Goal: Find specific page/section: Find specific page/section

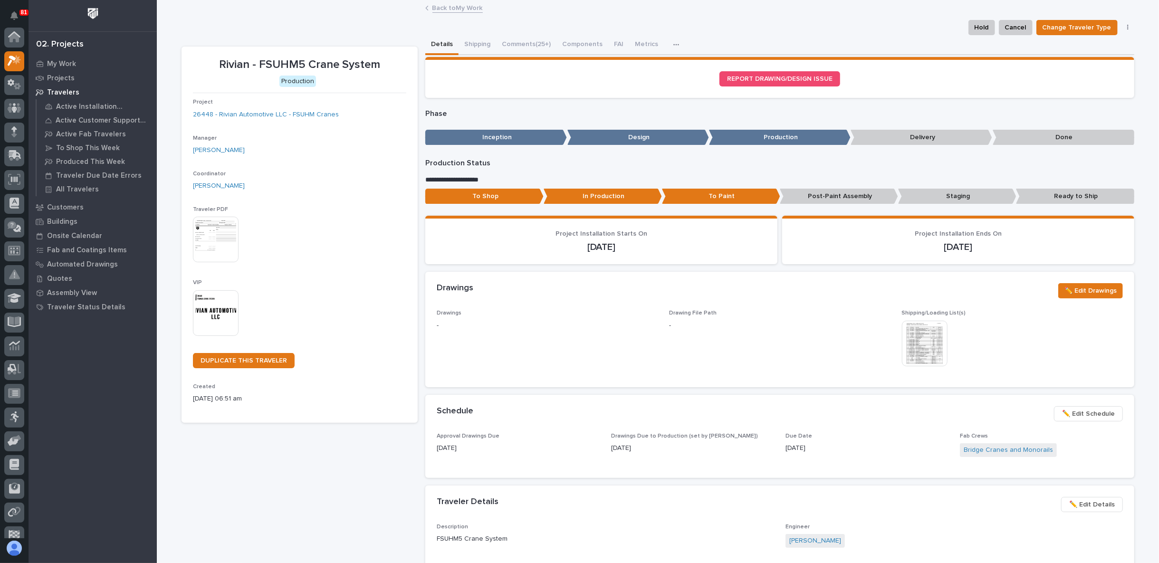
scroll to position [24, 0]
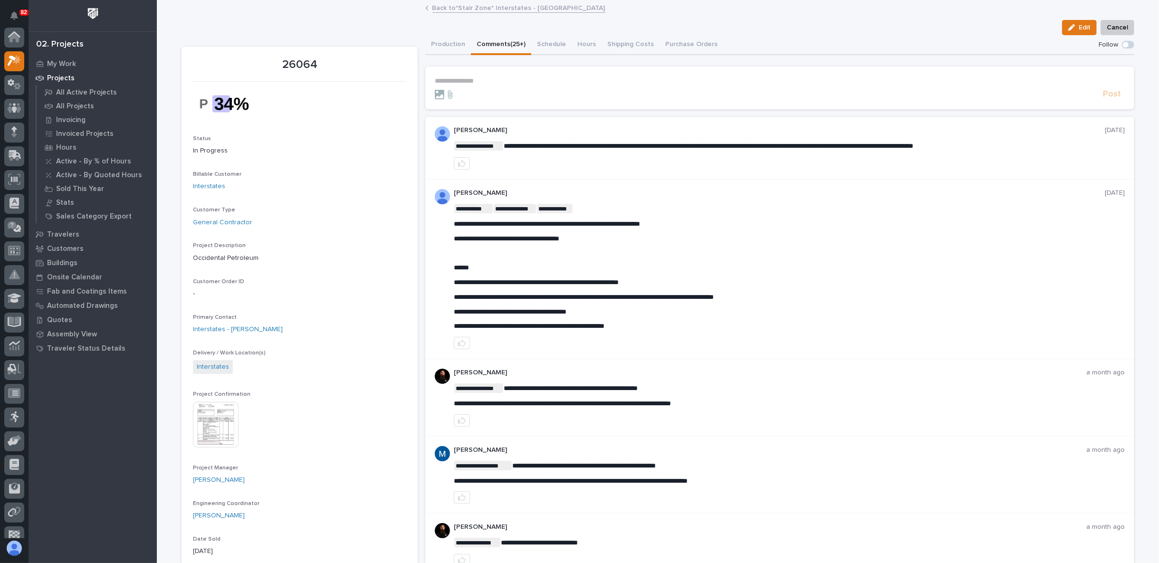
scroll to position [24, 0]
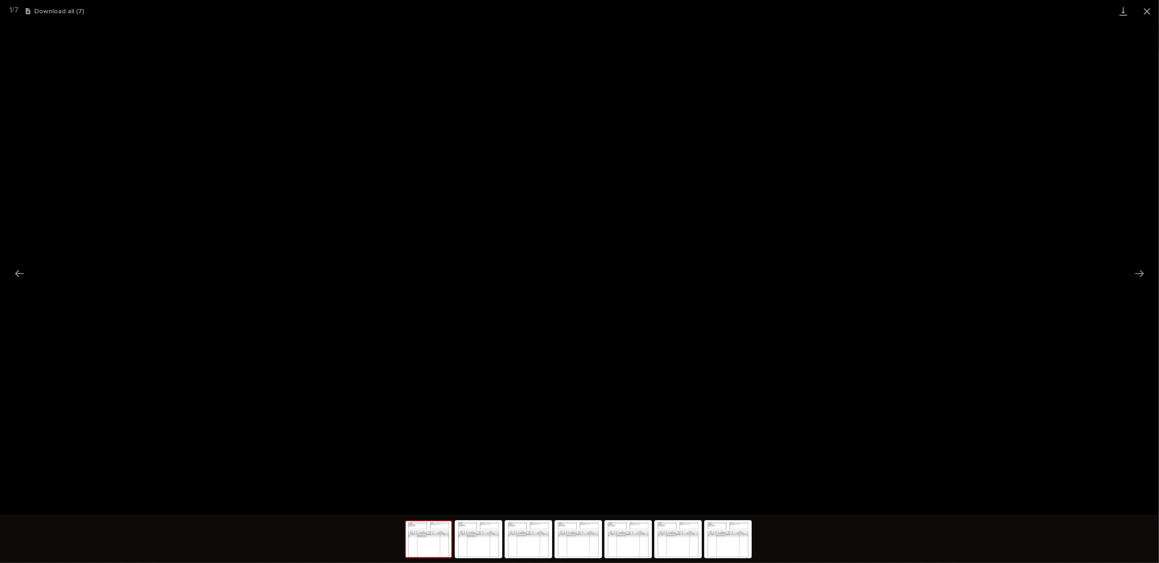
scroll to position [83, 0]
click at [1141, 5] on button "Close gallery" at bounding box center [1147, 11] width 24 height 22
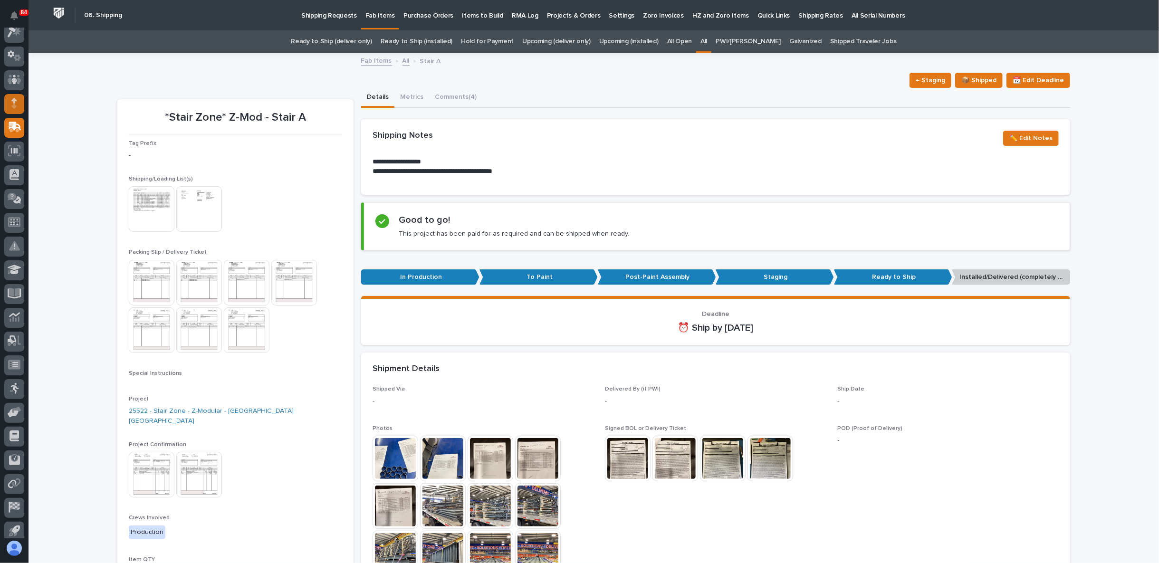
scroll to position [0, 0]
click at [707, 42] on link "All" at bounding box center [703, 41] width 7 height 22
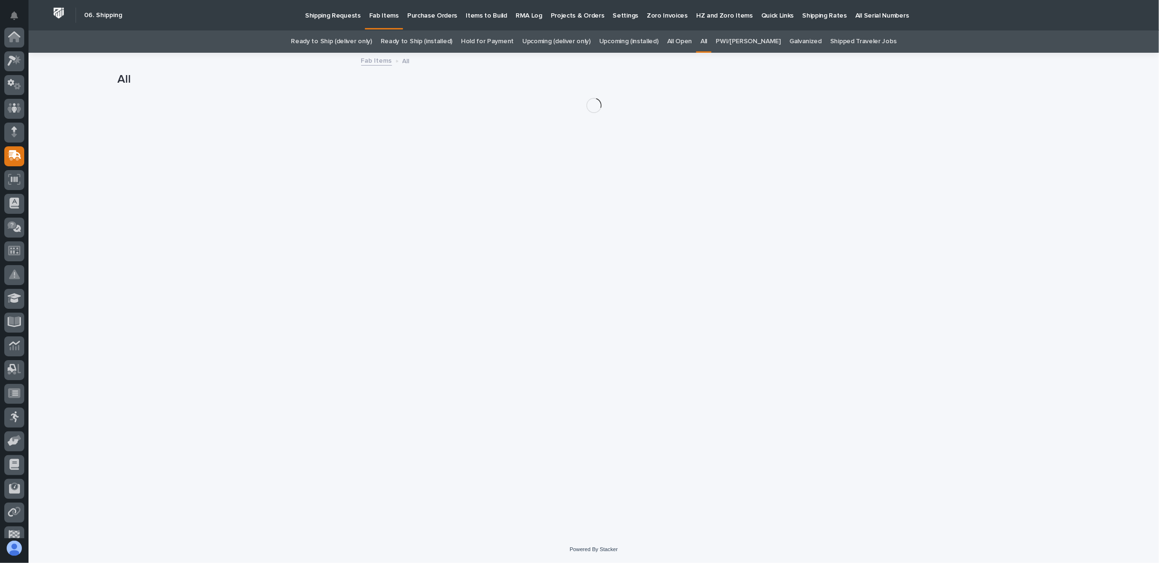
scroll to position [83, 0]
